Goal: Find specific page/section: Find specific page/section

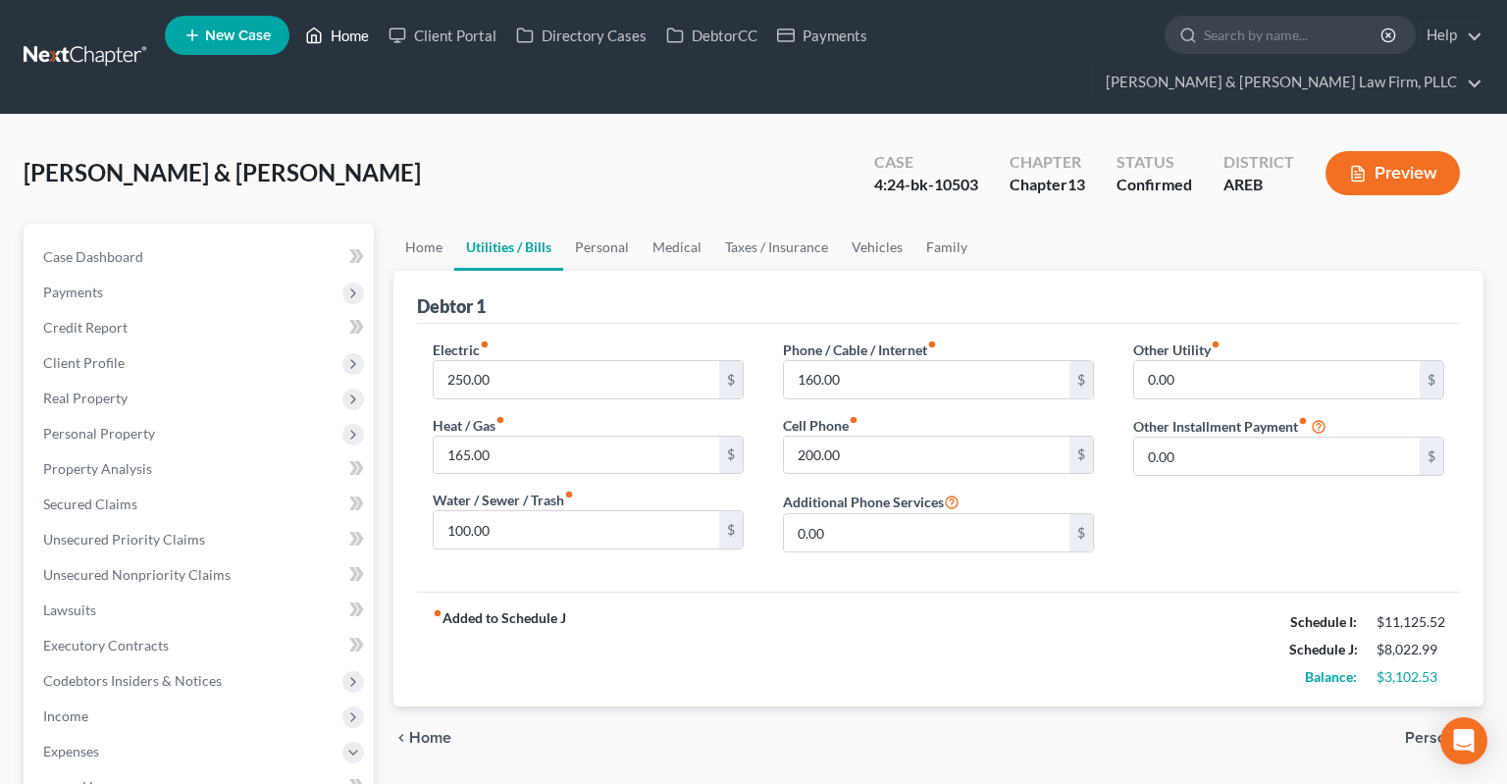
click at [311, 45] on icon at bounding box center [314, 36] width 18 height 24
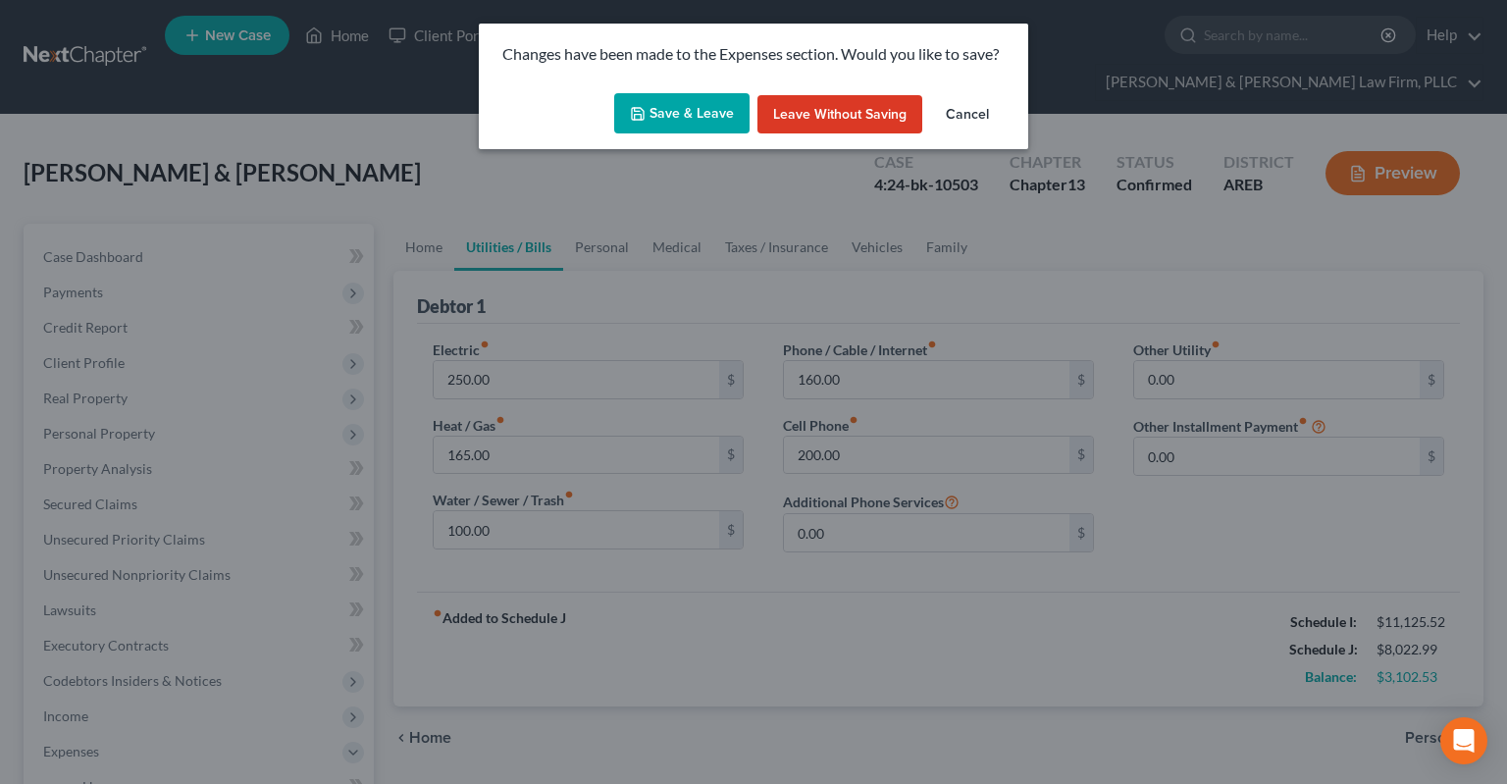
drag, startPoint x: 674, startPoint y: 116, endPoint x: 672, endPoint y: 126, distance: 10.0
click at [674, 118] on button "Save & Leave" at bounding box center [681, 113] width 135 height 41
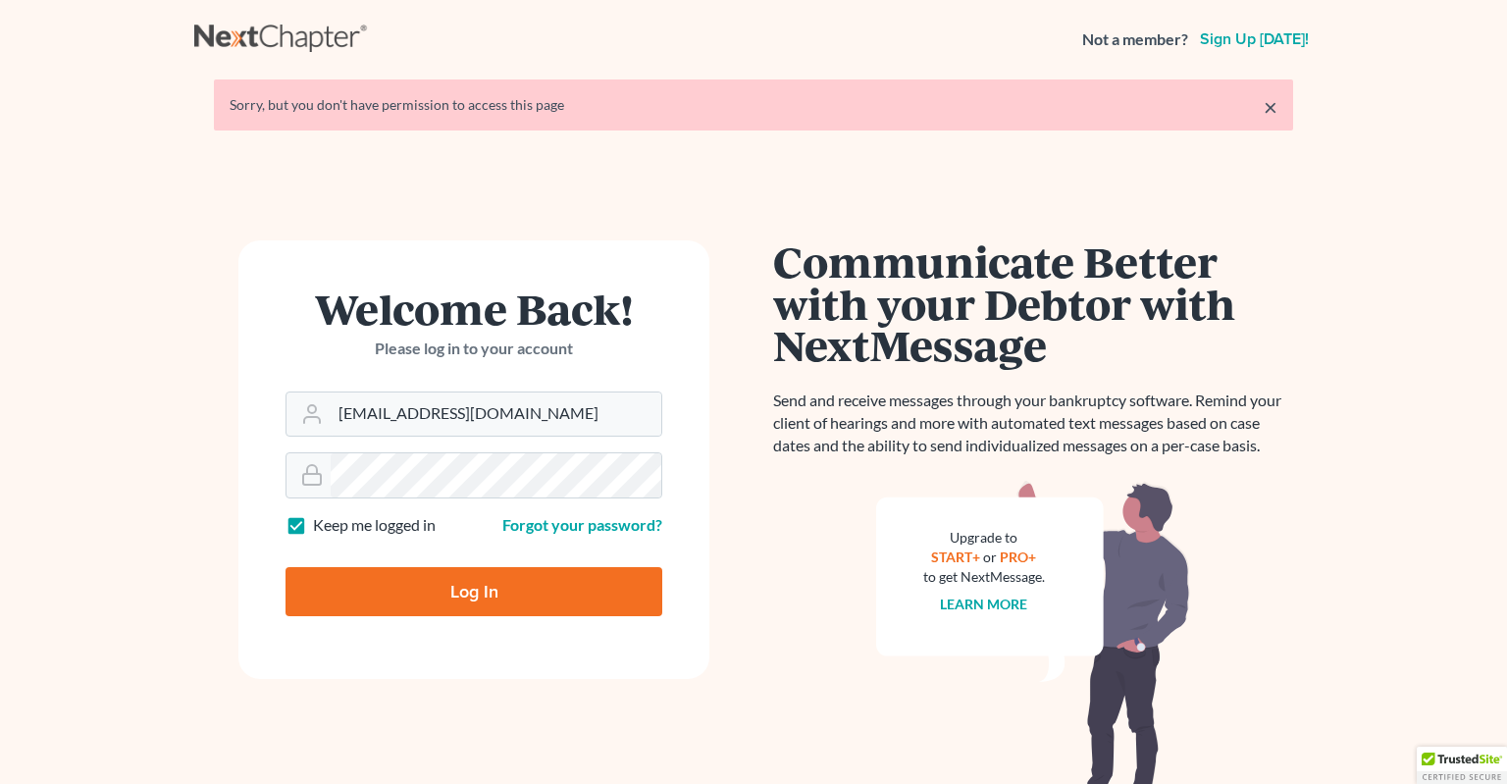
click at [493, 596] on input "Log In" at bounding box center [474, 591] width 377 height 49
type input "Thinking..."
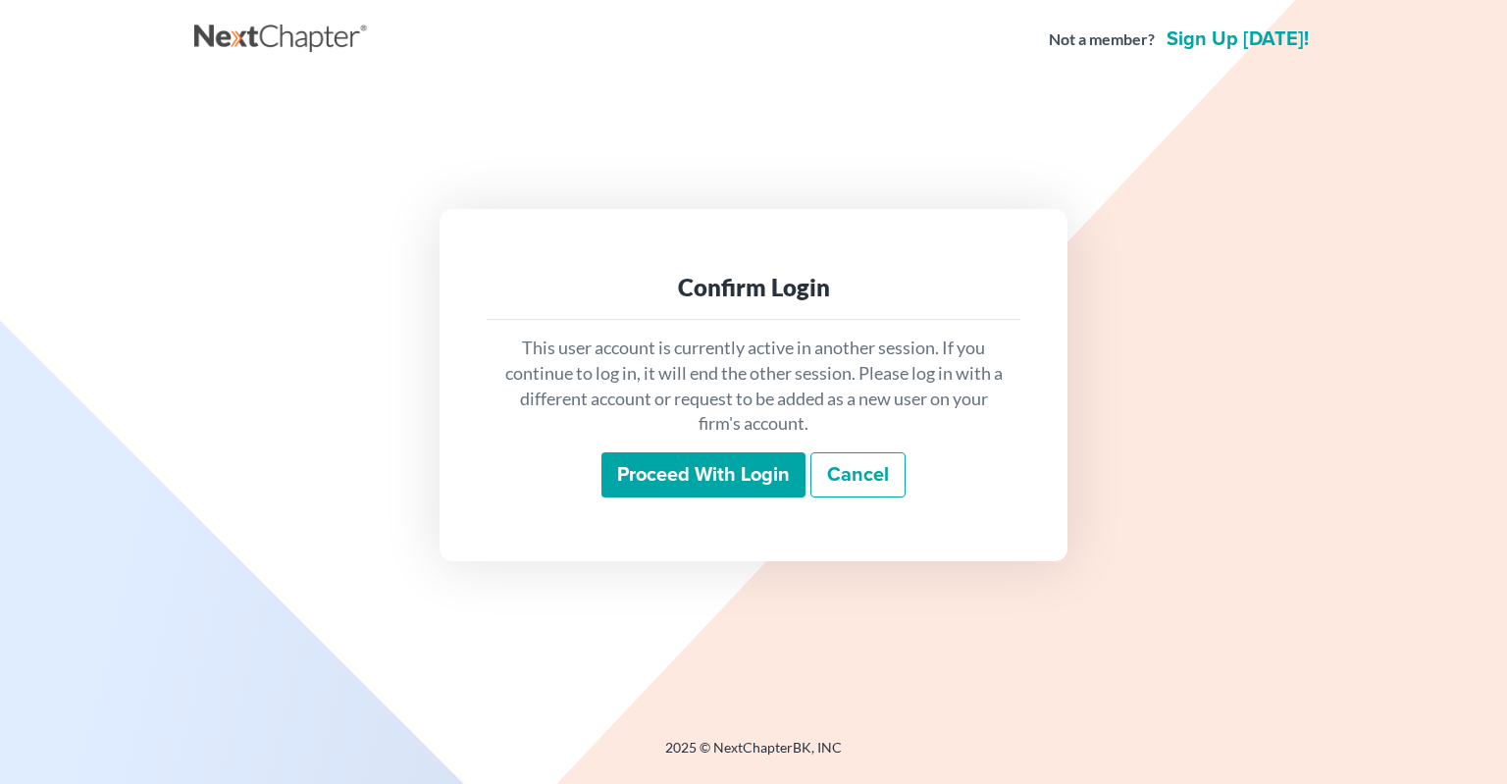
click at [631, 481] on input "Proceed with login" at bounding box center [704, 474] width 204 height 45
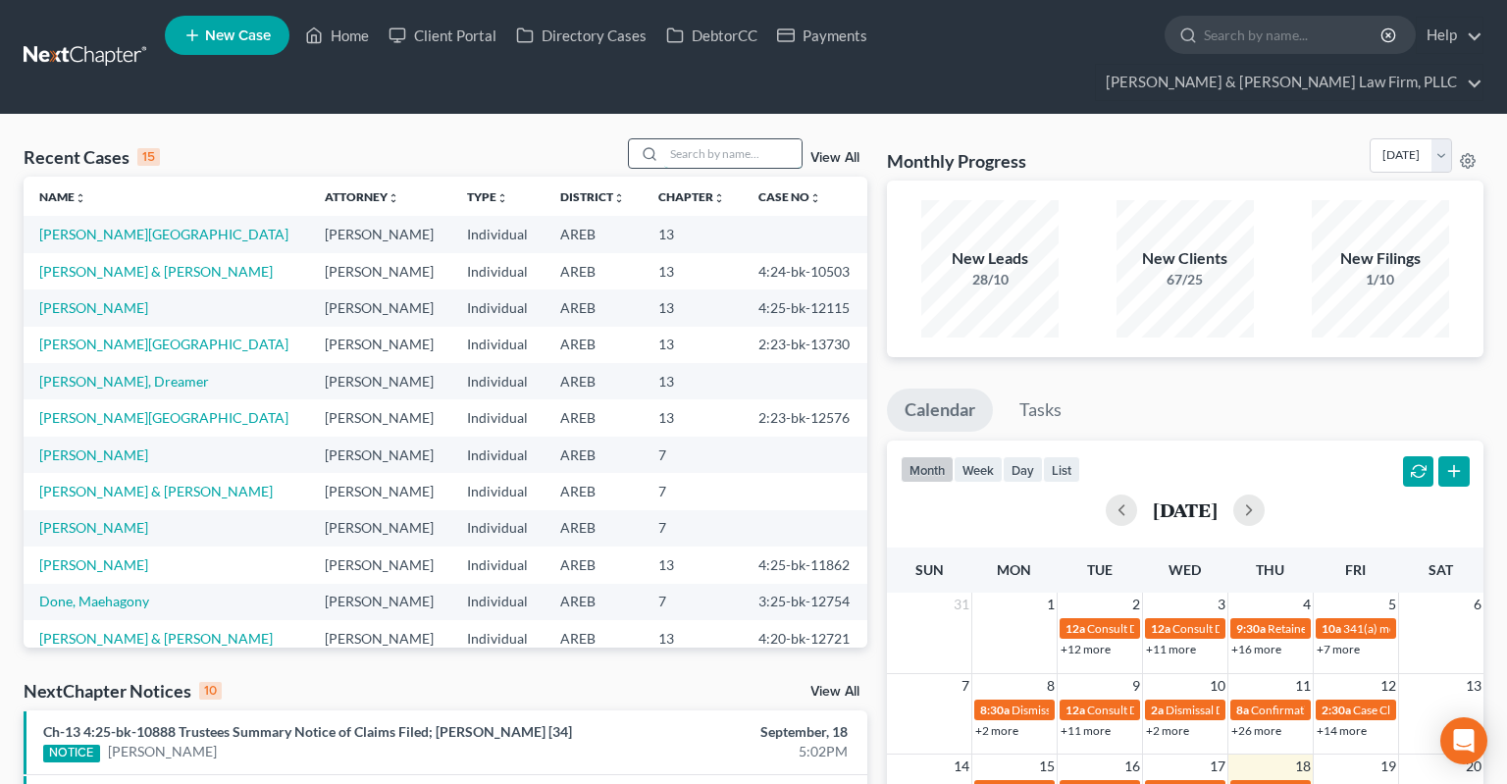
click at [679, 139] on input "search" at bounding box center [732, 153] width 137 height 28
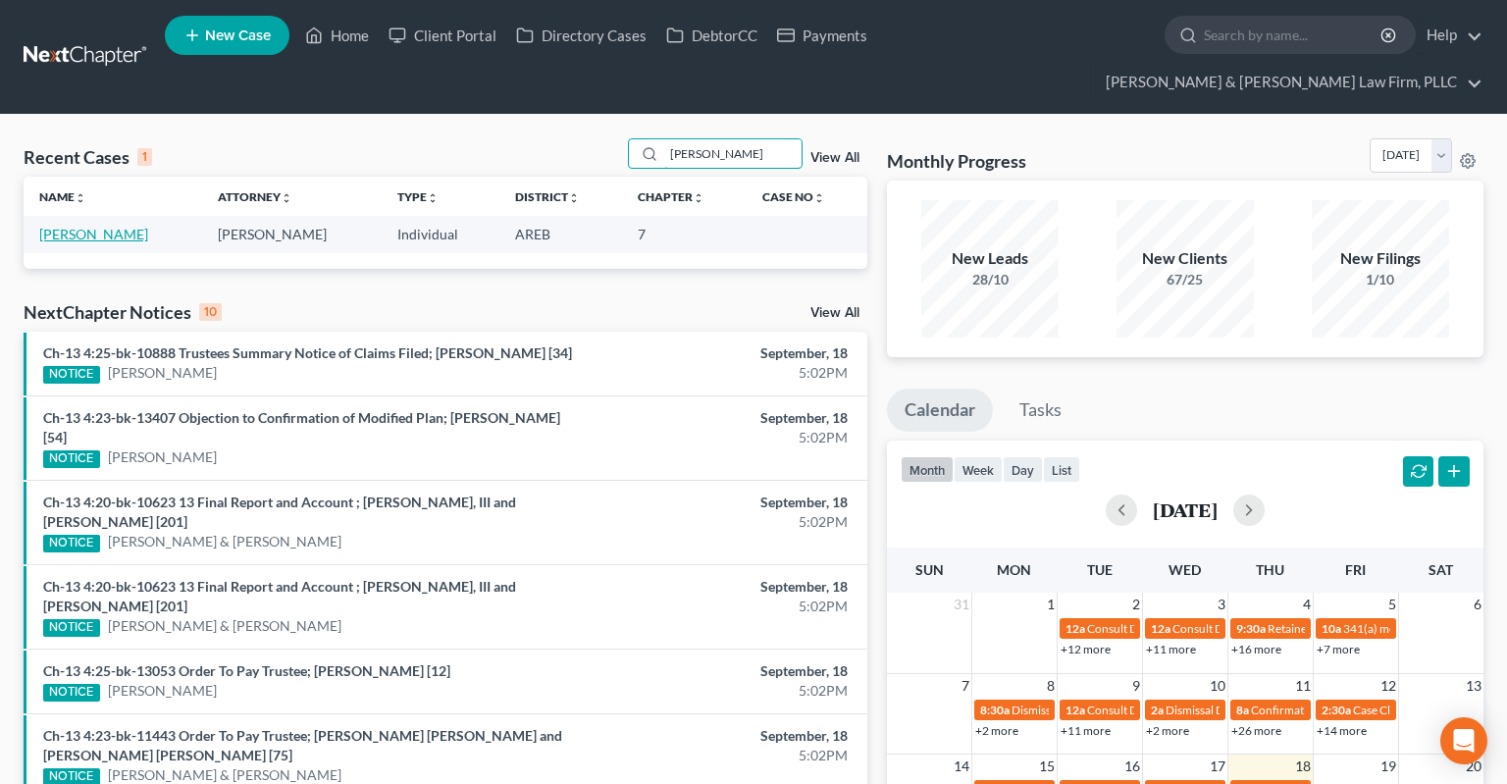
type input "caswell"
click at [131, 226] on link "Caswell, Michelle" at bounding box center [93, 234] width 109 height 17
select select "6"
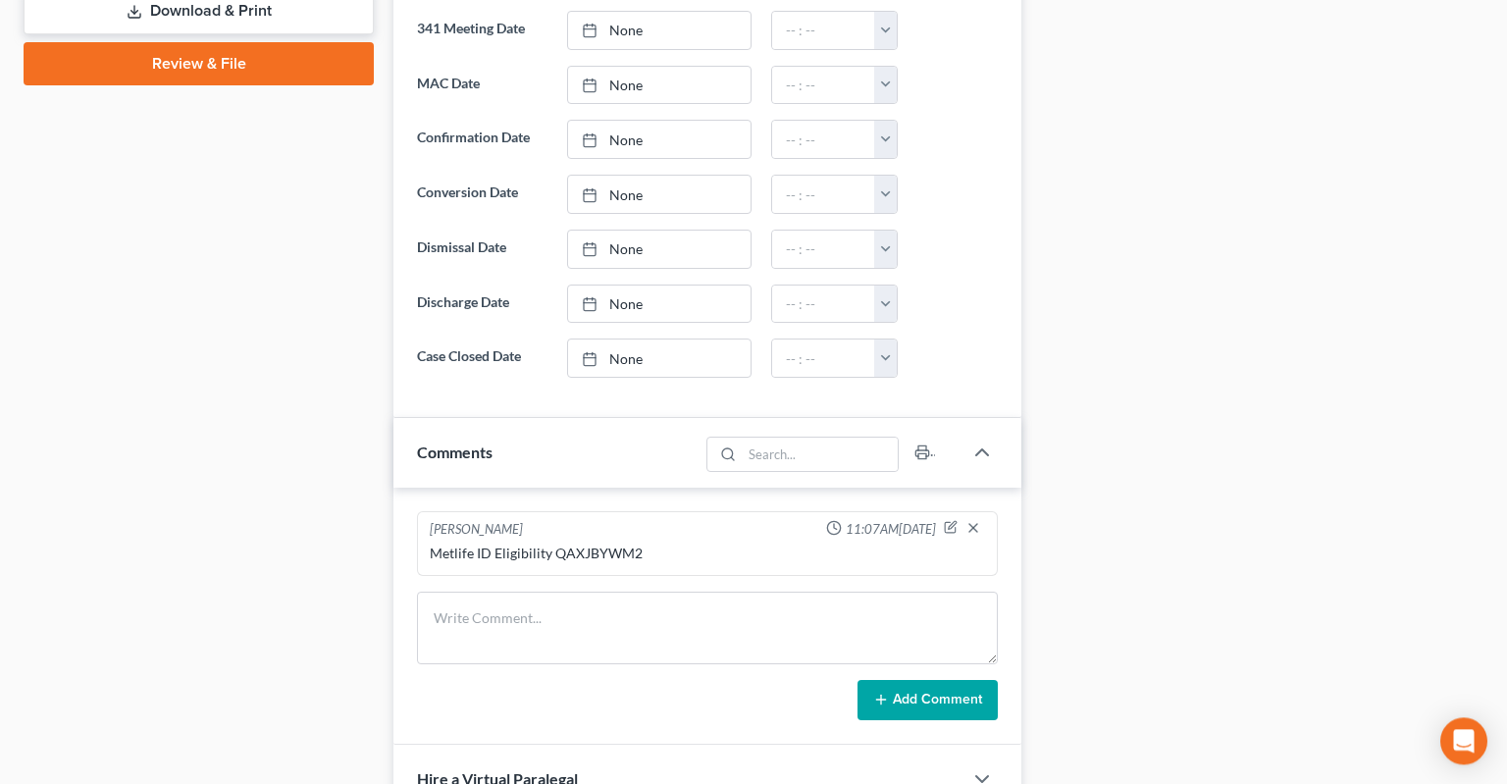
scroll to position [1036, 0]
